Goal: Task Accomplishment & Management: Manage account settings

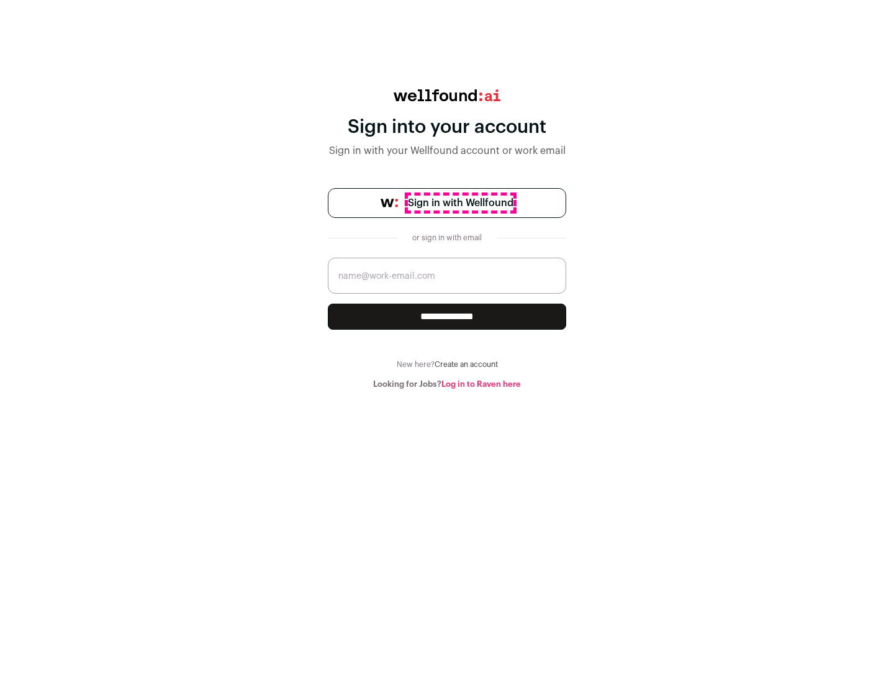
click at [460, 203] on span "Sign in with Wellfound" at bounding box center [461, 203] width 106 height 15
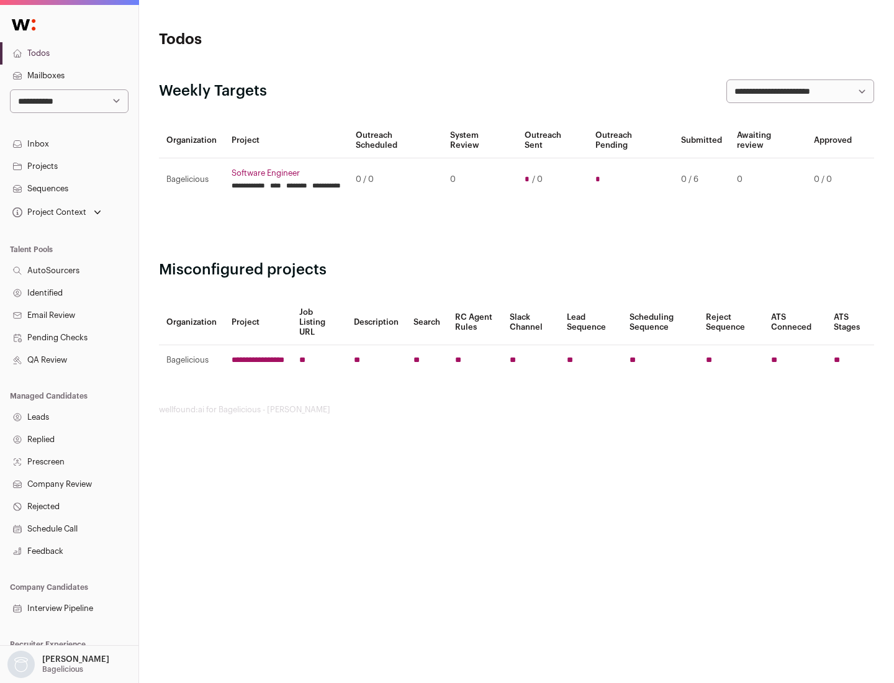
click at [69, 166] on link "Projects" at bounding box center [69, 166] width 138 height 22
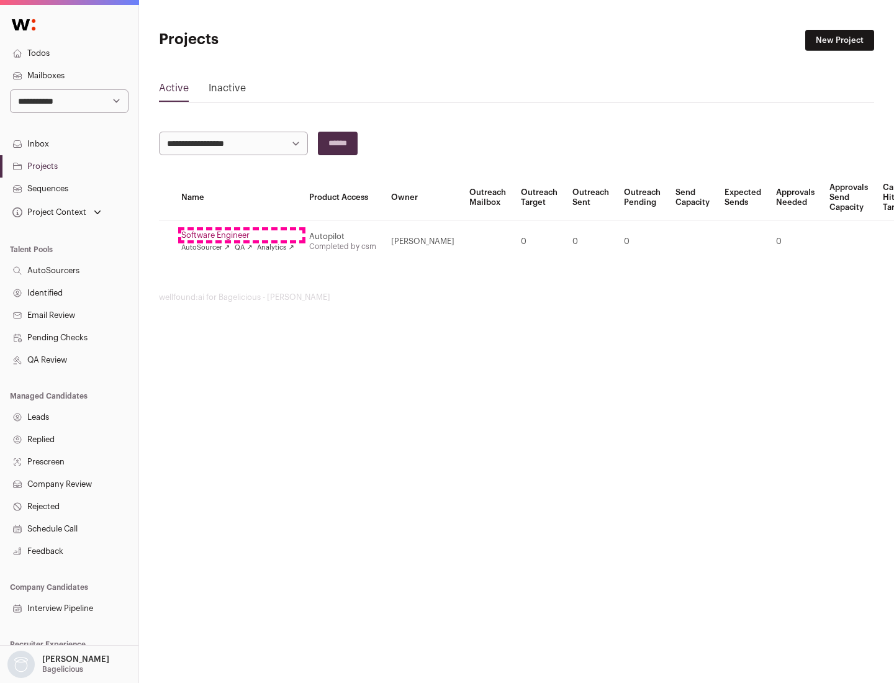
click at [242, 235] on link "Software Engineer" at bounding box center [237, 235] width 113 height 10
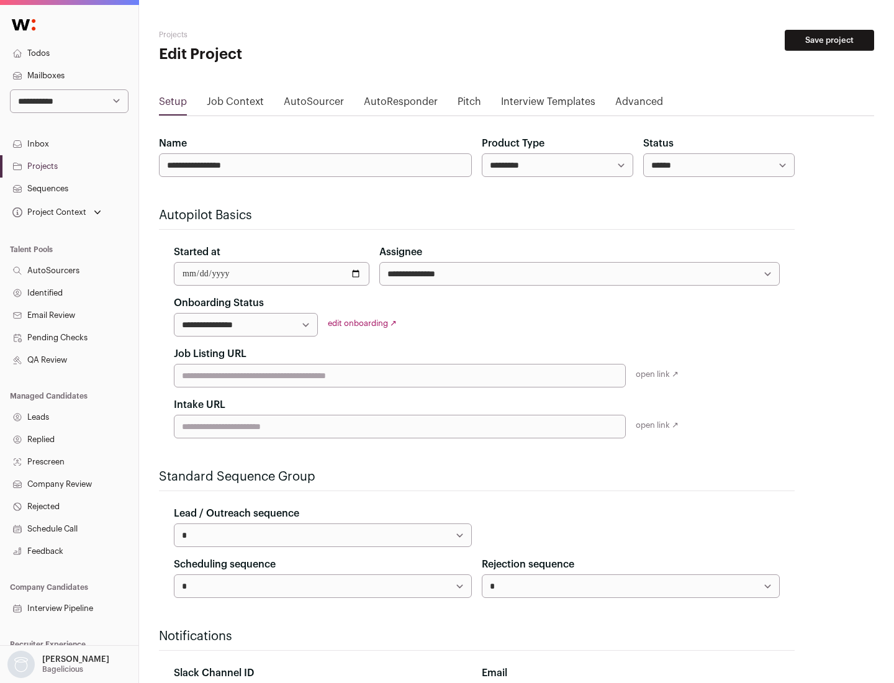
click at [830, 40] on button "Save project" at bounding box center [829, 40] width 89 height 21
